Goal: Information Seeking & Learning: Find specific fact

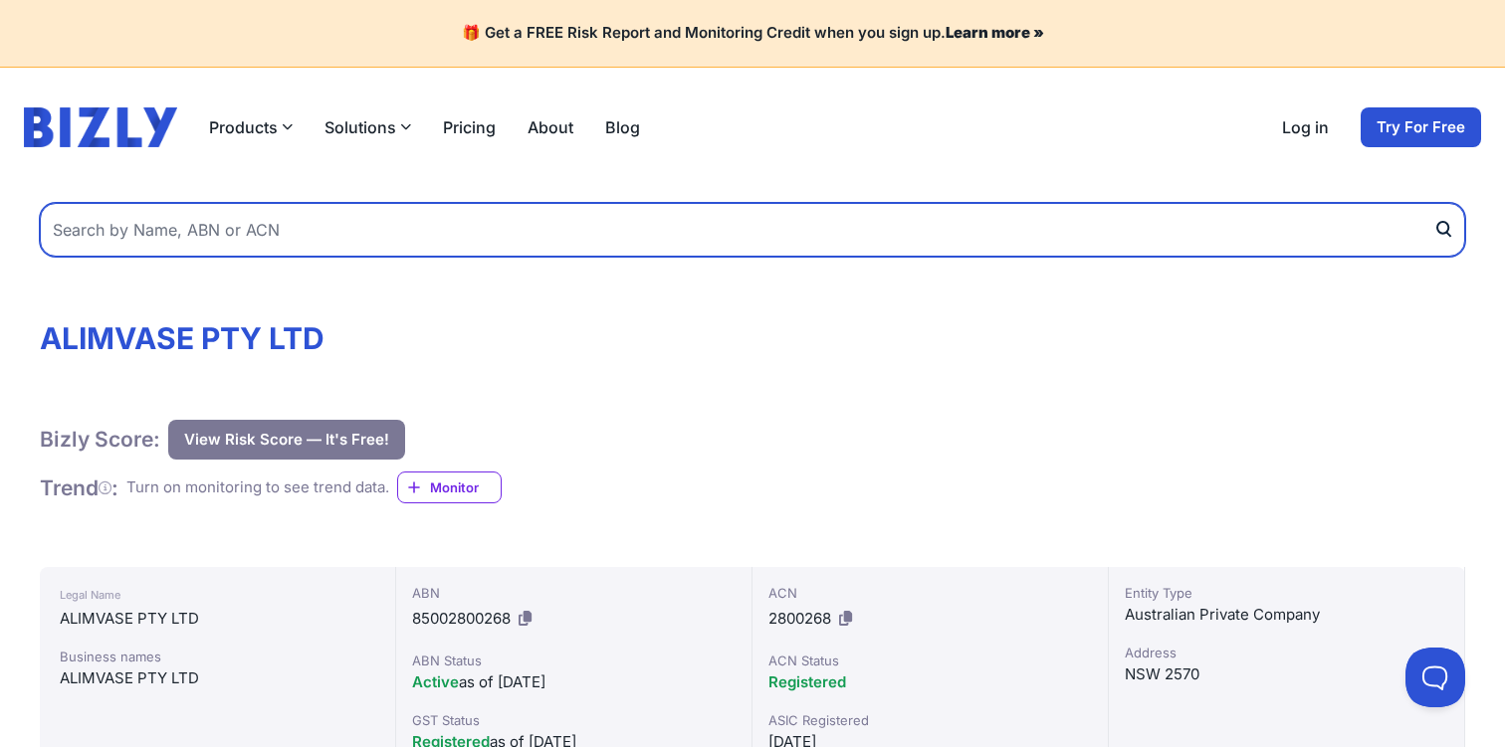
click at [418, 233] on input "text" at bounding box center [752, 230] width 1425 height 54
paste input "Catalyst Logic Pty Ltd."
type input "Catalyst Logic Pty Ltd."
click at [1433, 203] on button "submit" at bounding box center [1449, 230] width 32 height 54
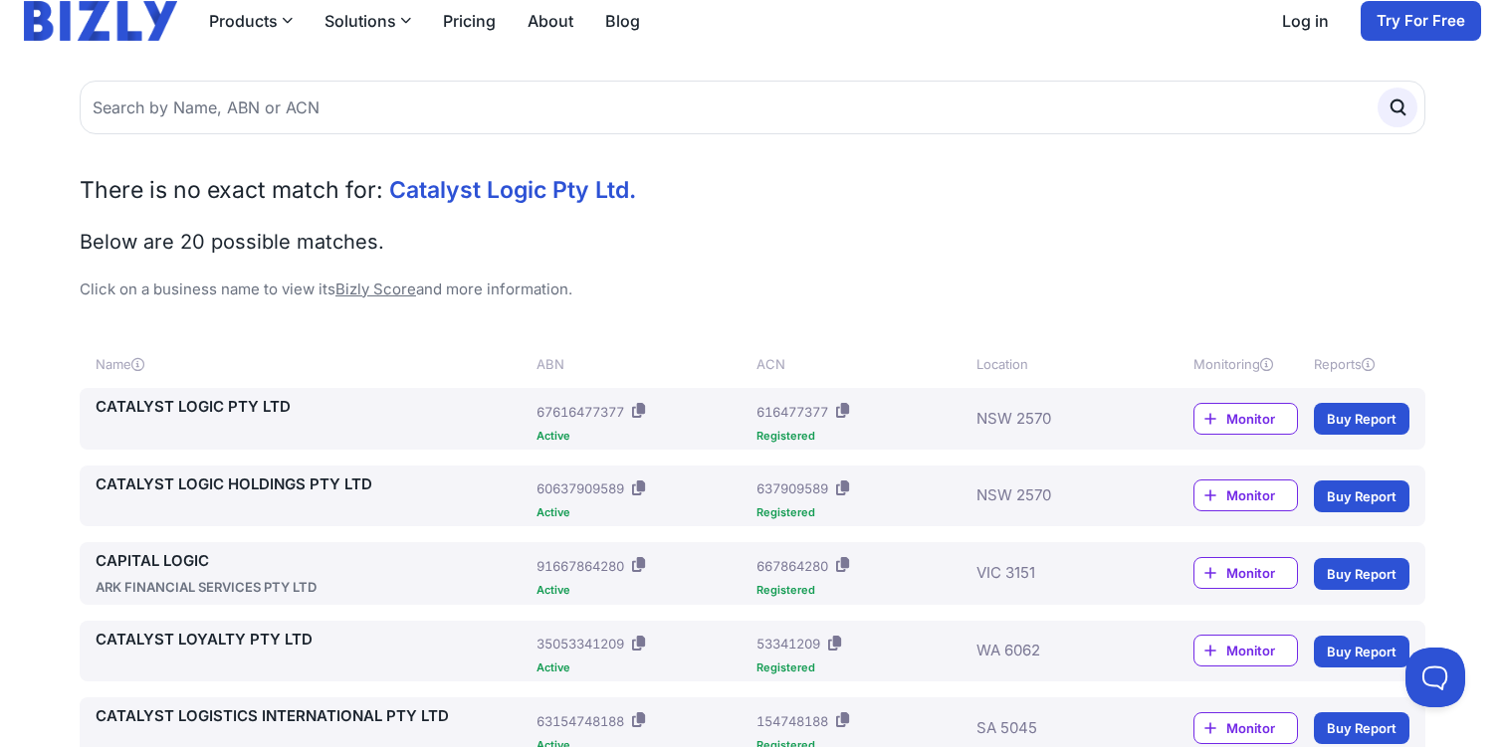
scroll to position [124, 0]
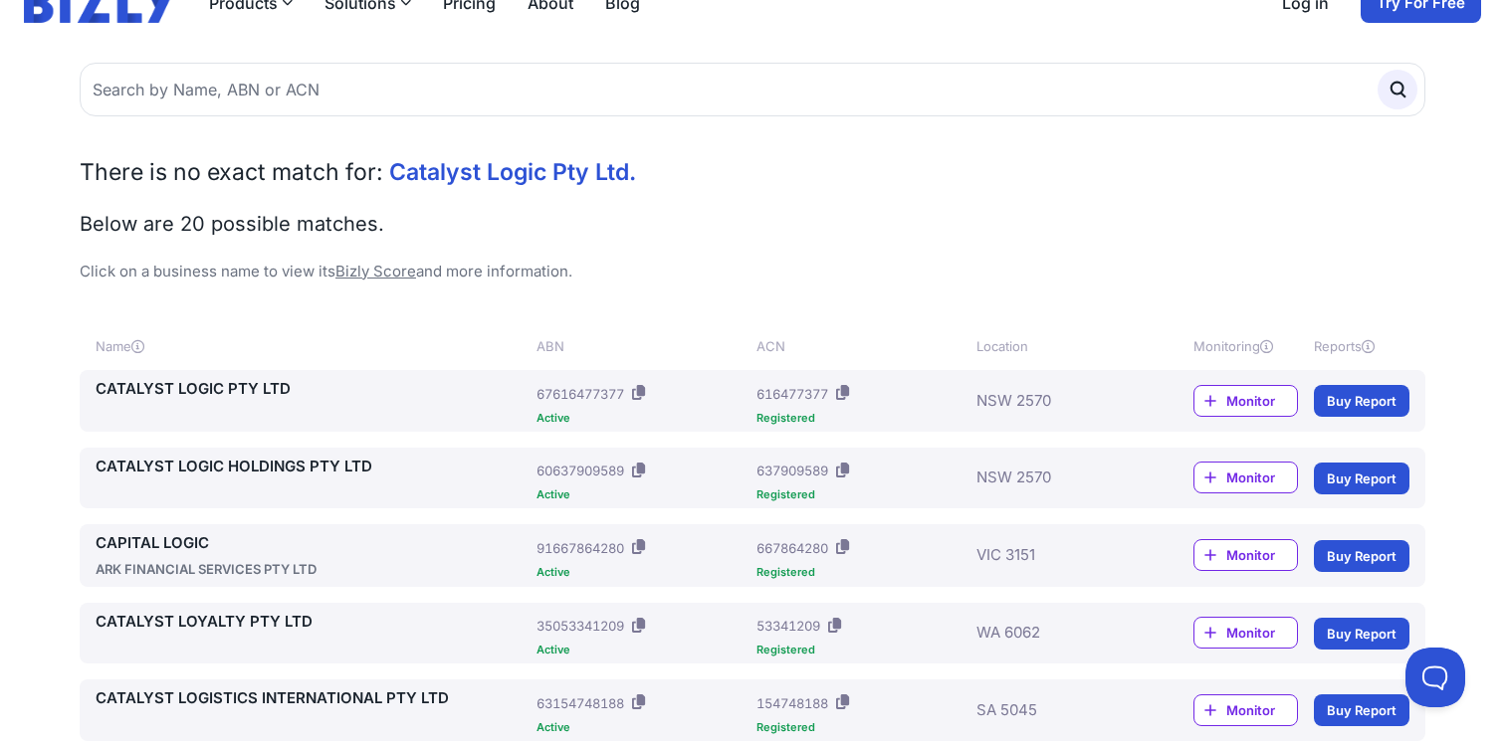
click at [232, 389] on link "CATALYST LOGIC PTY LTD" at bounding box center [312, 389] width 433 height 23
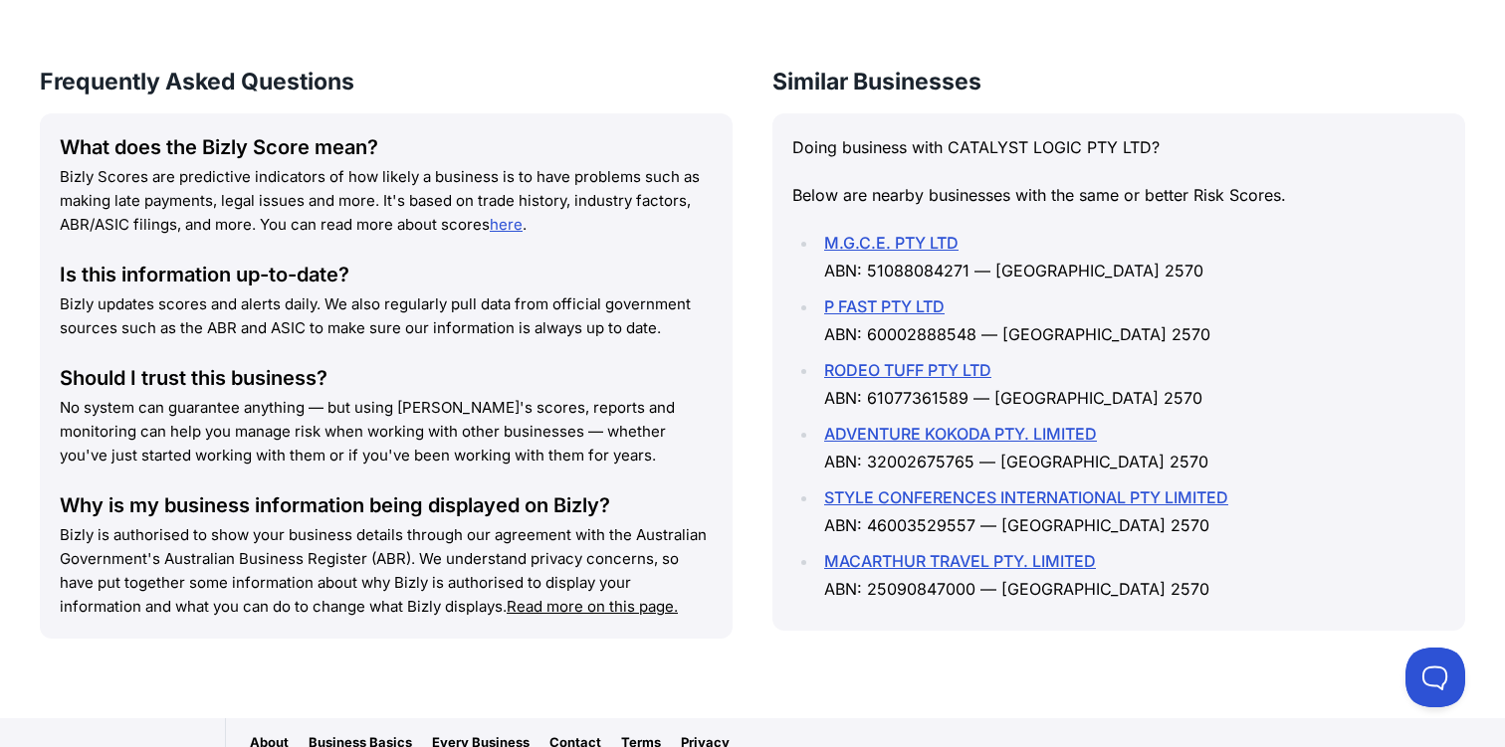
scroll to position [2826, 0]
